Goal: Information Seeking & Learning: Find specific fact

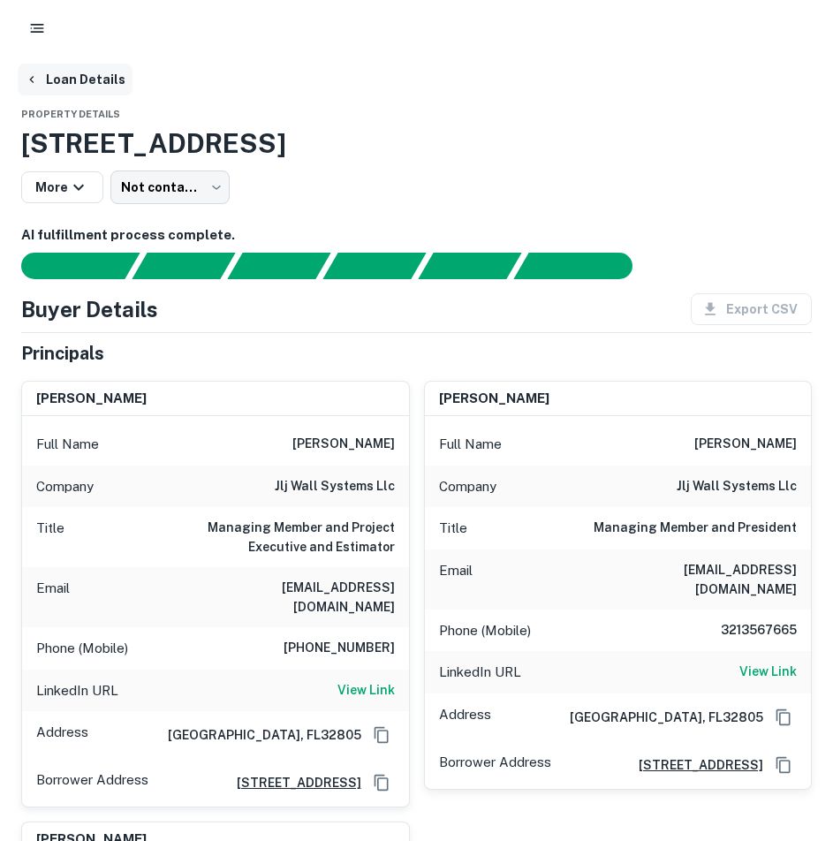
click at [92, 69] on button "Loan Details" at bounding box center [75, 80] width 115 height 32
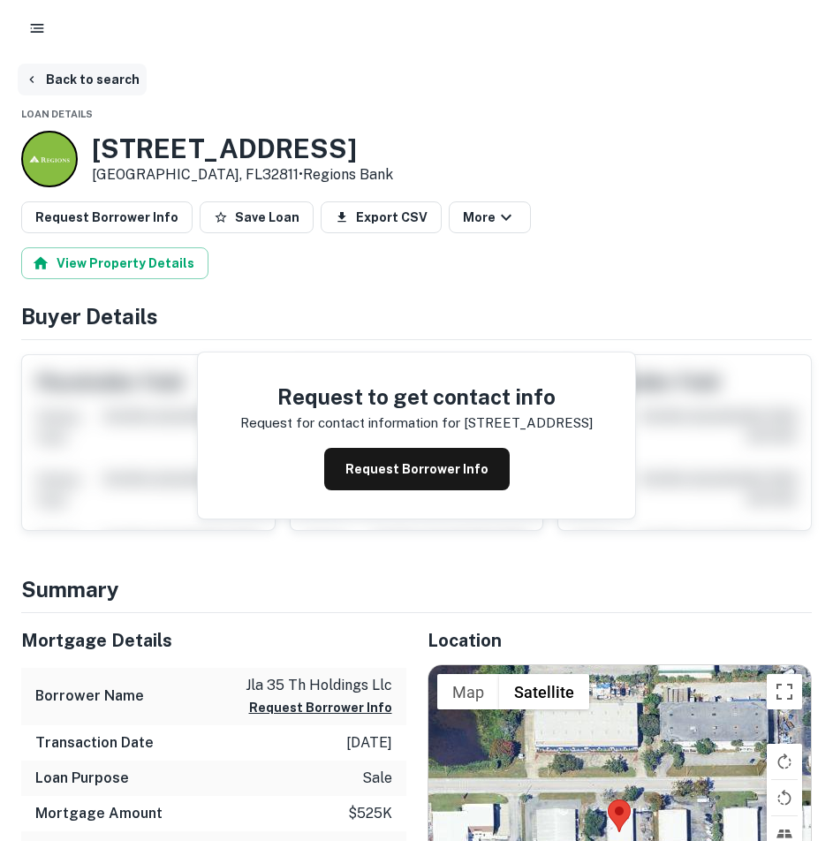
click at [72, 75] on button "Back to search" at bounding box center [82, 80] width 129 height 32
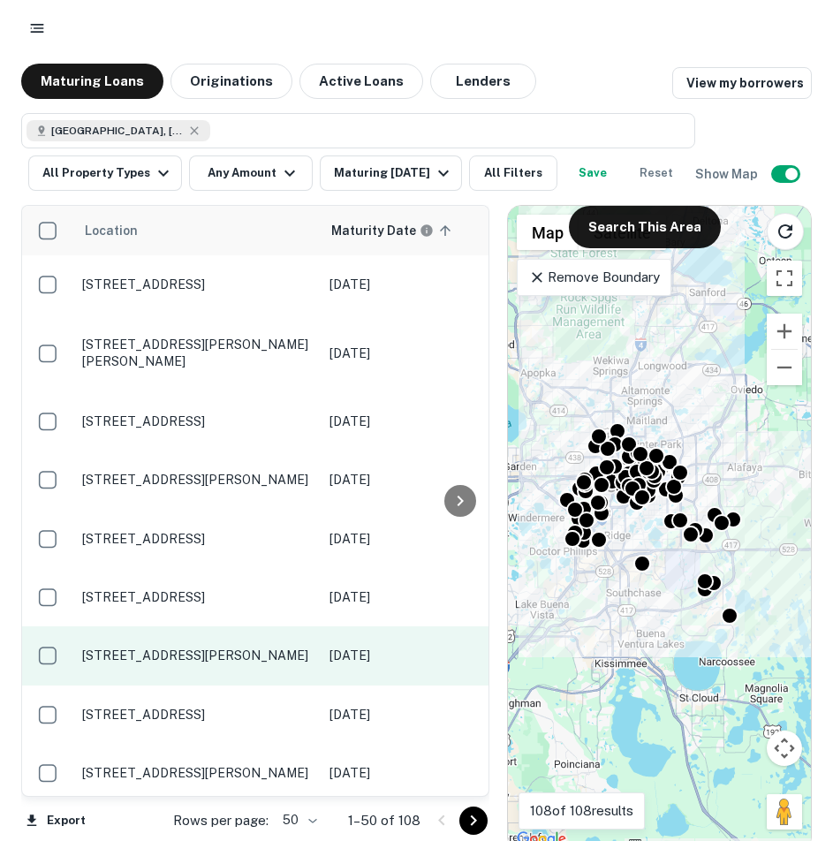
click at [139, 667] on td "[STREET_ADDRESS][PERSON_NAME]" at bounding box center [196, 655] width 247 height 58
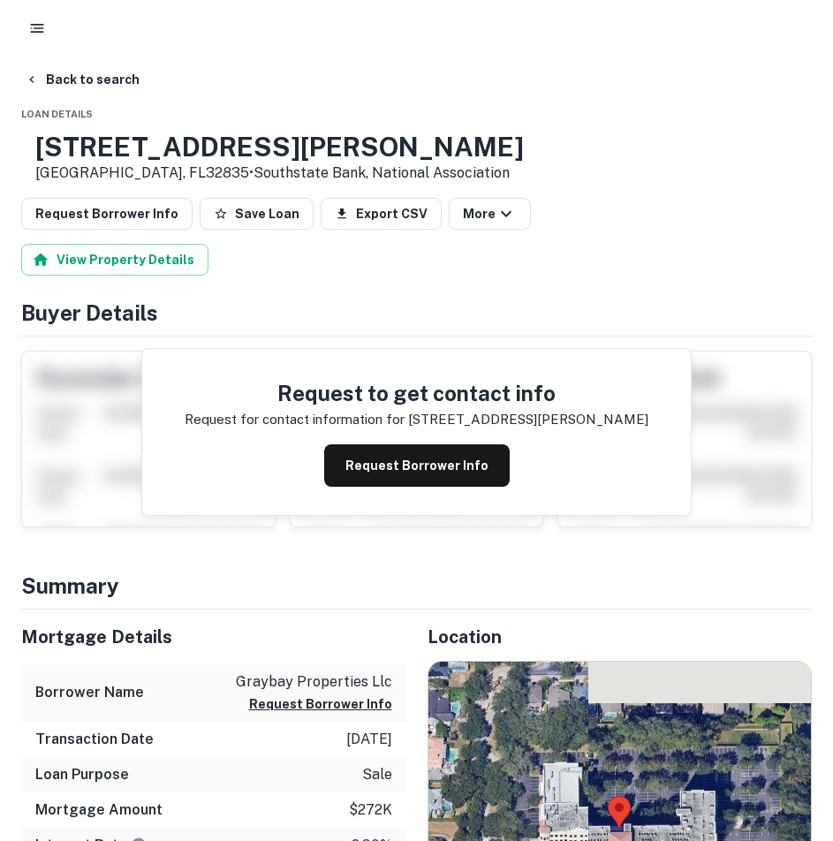
drag, startPoint x: 158, startPoint y: 269, endPoint x: 234, endPoint y: 275, distance: 76.1
click at [161, 270] on button "View Property Details" at bounding box center [114, 260] width 187 height 32
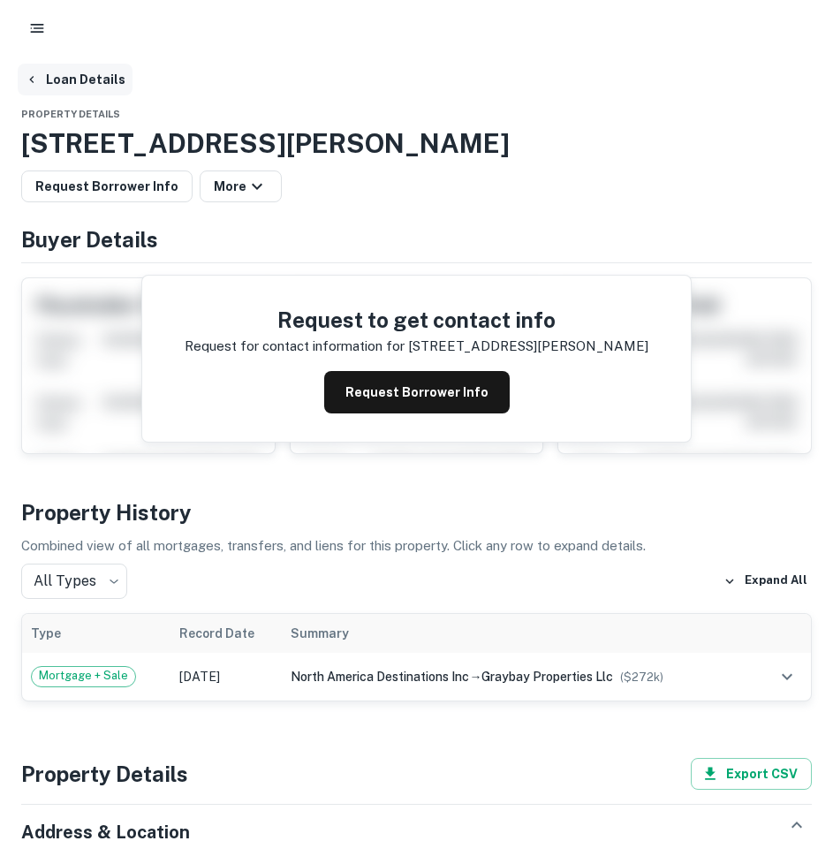
click at [107, 83] on button "Loan Details" at bounding box center [75, 80] width 115 height 32
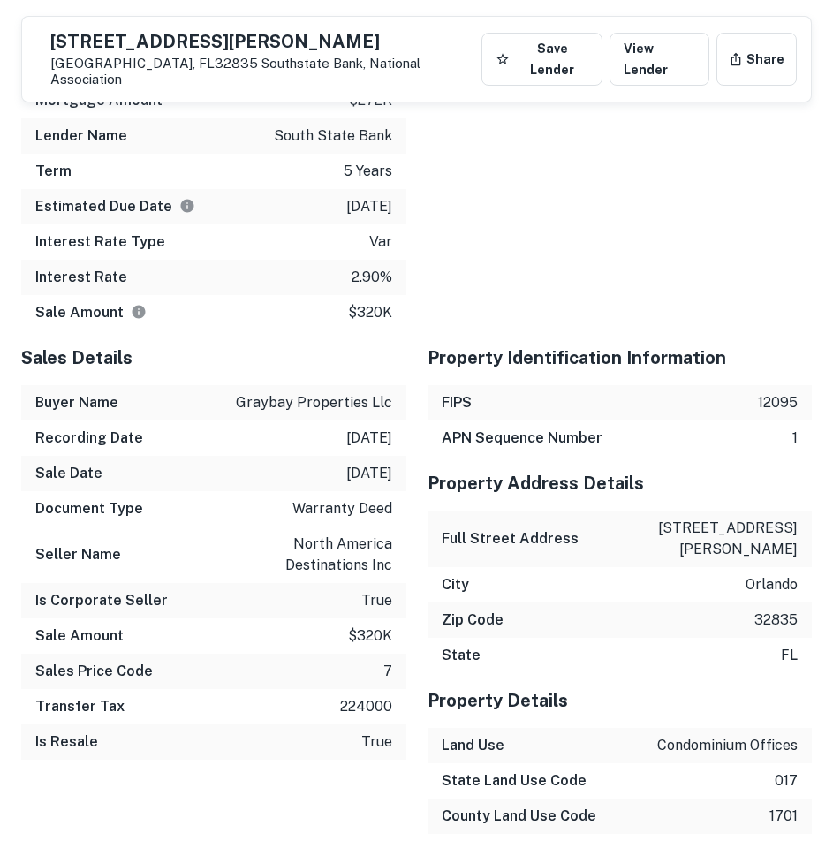
scroll to position [1354, 0]
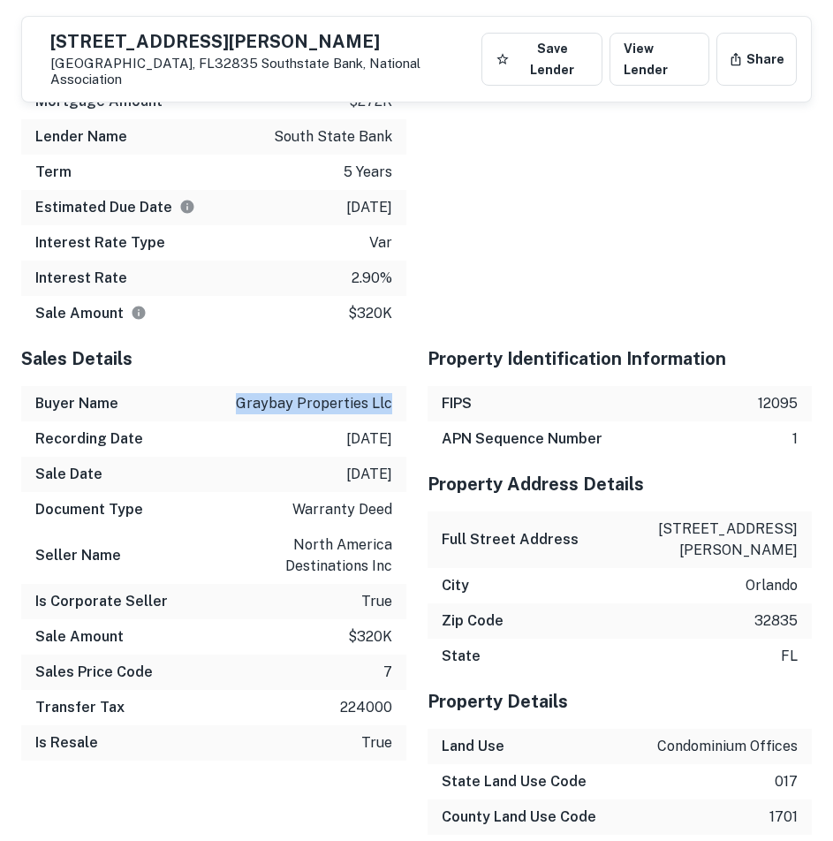
drag, startPoint x: 388, startPoint y: 386, endPoint x: 223, endPoint y: 384, distance: 165.1
click at [223, 386] on div "Buyer Name graybay properties llc" at bounding box center [213, 403] width 385 height 35
copy p "graybay properties llc"
